Goal: Register for event/course

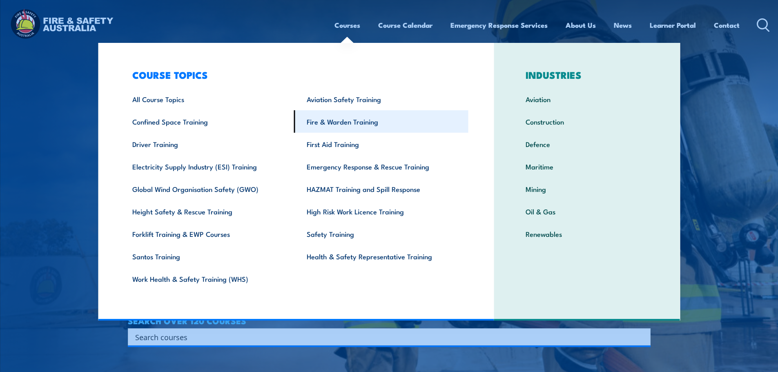
click at [329, 118] on link "Fire & Warden Training" at bounding box center [381, 121] width 174 height 22
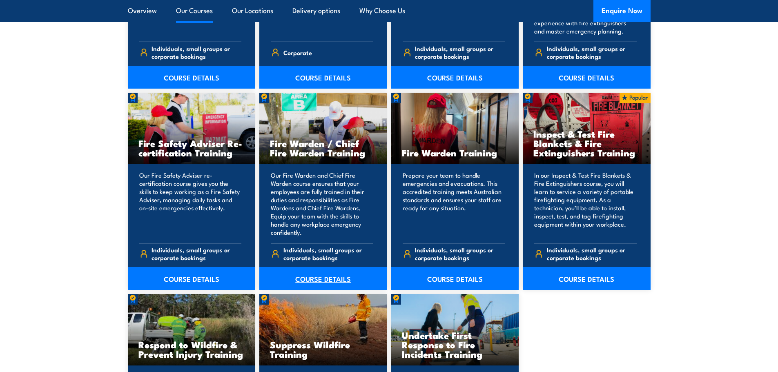
scroll to position [1021, 0]
click at [318, 279] on link "COURSE DETAILS" at bounding box center [323, 278] width 128 height 23
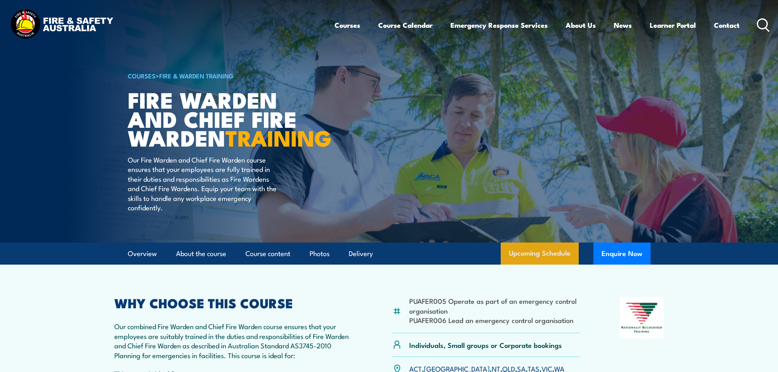
click at [542, 265] on link "Upcoming Schedule" at bounding box center [540, 254] width 78 height 22
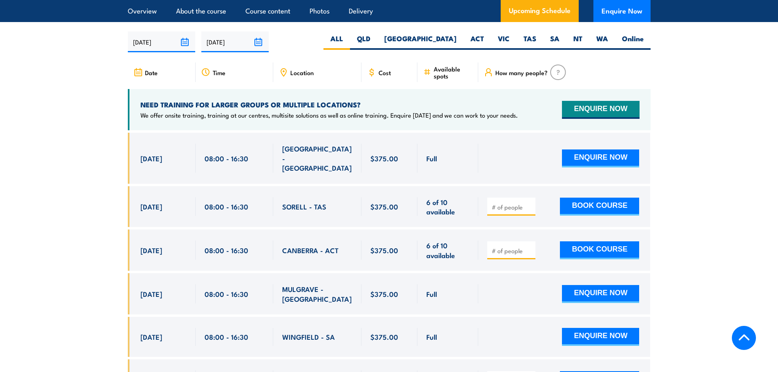
scroll to position [1447, 0]
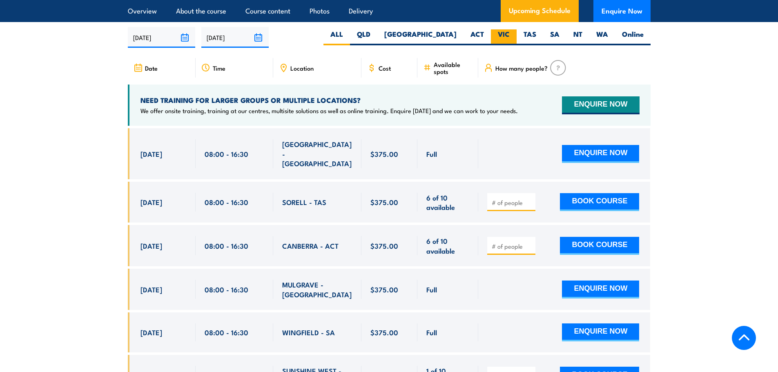
click at [504, 40] on label "VIC" at bounding box center [504, 37] width 26 height 16
click at [510, 35] on input "VIC" at bounding box center [512, 31] width 5 height 5
radio input "true"
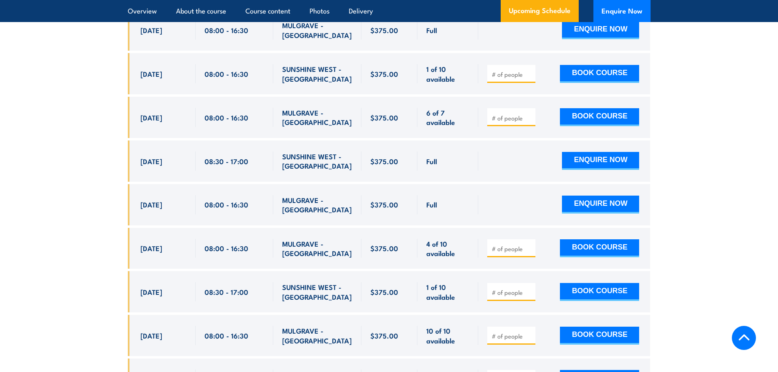
scroll to position [1569, 0]
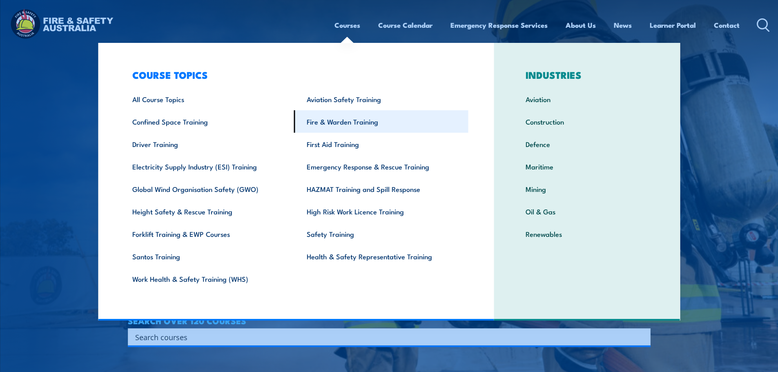
click at [323, 122] on link "Fire & Warden Training" at bounding box center [381, 121] width 174 height 22
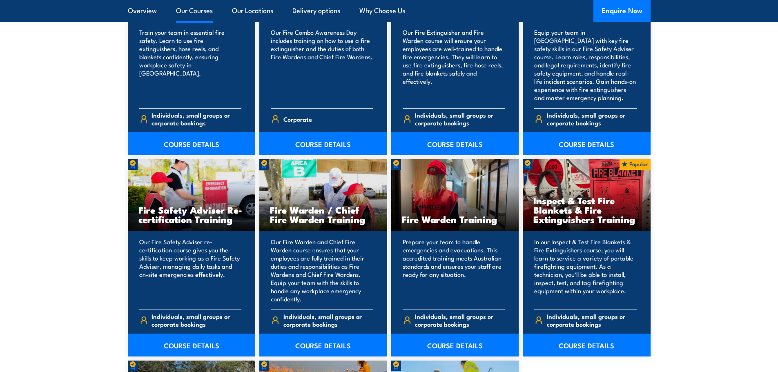
scroll to position [980, 0]
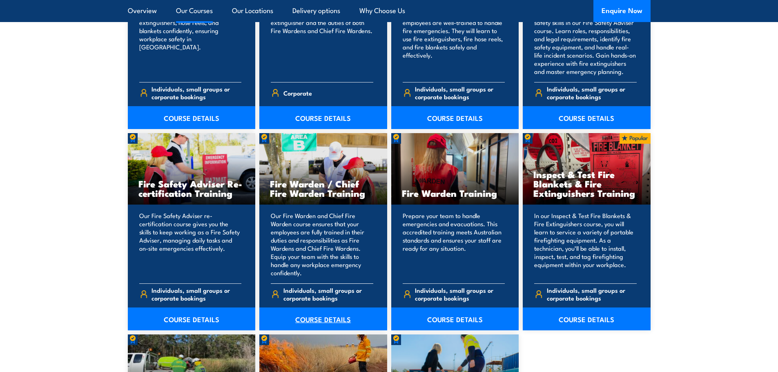
click at [312, 317] on link "COURSE DETAILS" at bounding box center [323, 319] width 128 height 23
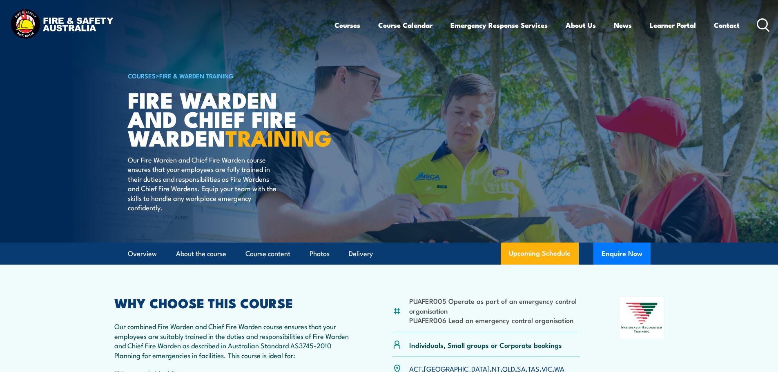
scroll to position [127, 0]
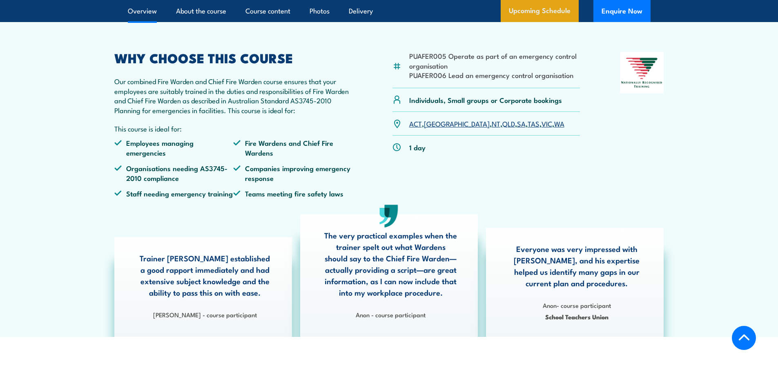
click at [549, 22] on link "Upcoming Schedule" at bounding box center [540, 11] width 78 height 22
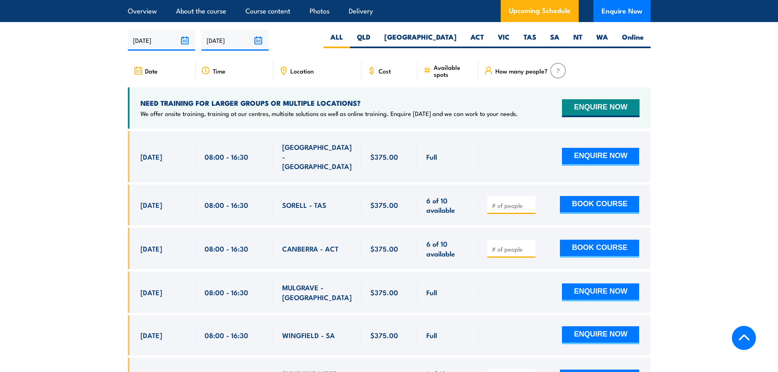
scroll to position [1447, 0]
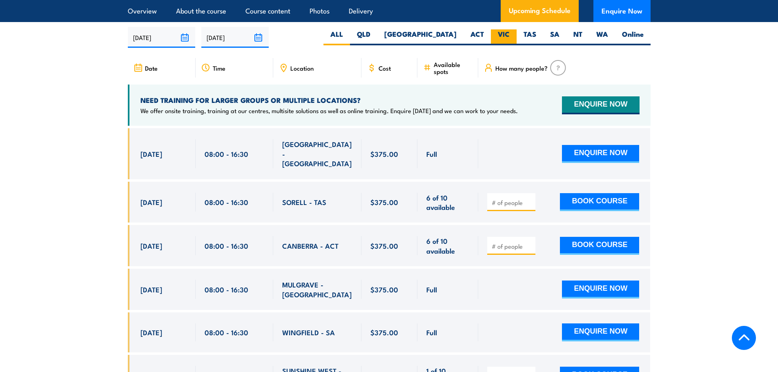
click at [506, 33] on label "VIC" at bounding box center [504, 37] width 26 height 16
click at [510, 33] on input "VIC" at bounding box center [512, 31] width 5 height 5
radio input "true"
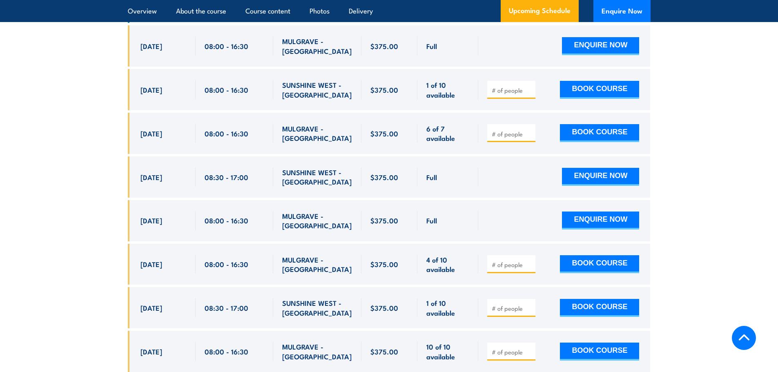
scroll to position [1569, 0]
